Goal: Navigation & Orientation: Find specific page/section

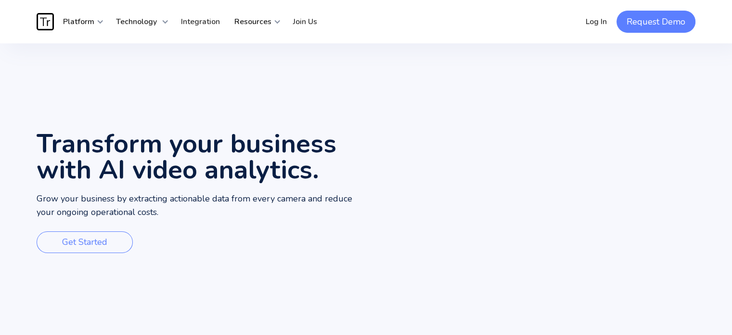
click at [626, 25] on link "Request Demo" at bounding box center [656, 22] width 79 height 22
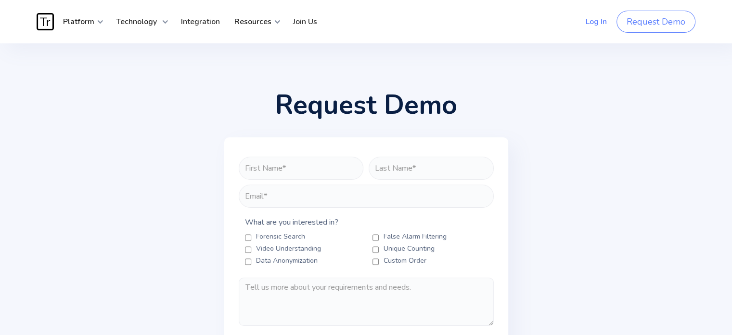
click at [599, 16] on link "Log In" at bounding box center [597, 21] width 36 height 29
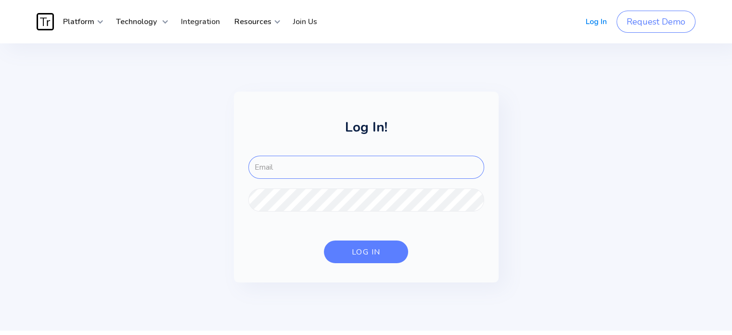
click at [321, 171] on input "FOR-LOGIN" at bounding box center [366, 166] width 236 height 23
click at [214, 17] on link "Integration" at bounding box center [200, 21] width 53 height 29
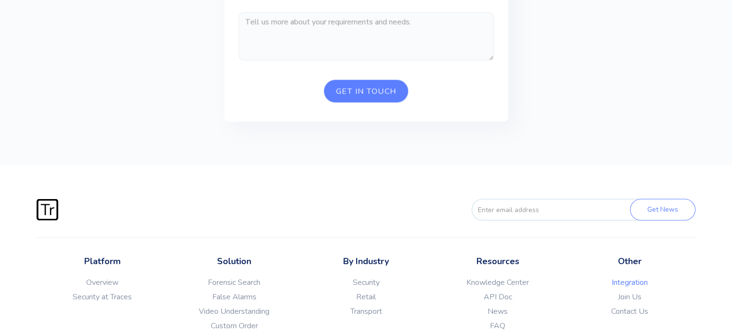
scroll to position [1956, 0]
